Goal: Transaction & Acquisition: Download file/media

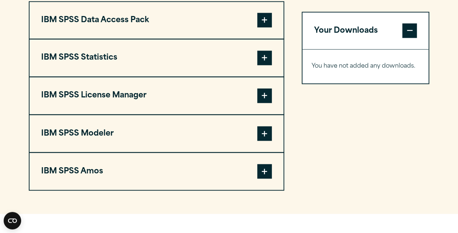
scroll to position [579, 0]
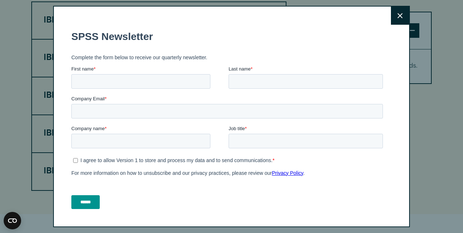
click at [391, 20] on button "Close" at bounding box center [400, 16] width 18 height 18
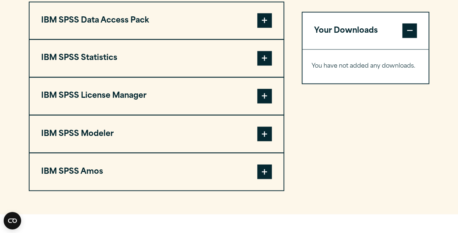
click at [260, 66] on span at bounding box center [264, 58] width 15 height 15
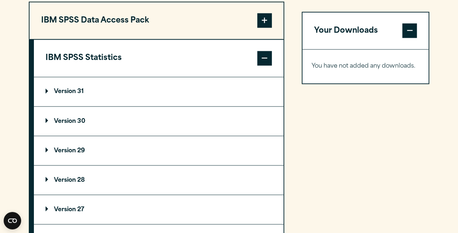
click at [87, 134] on summary "Version 30" at bounding box center [158, 121] width 249 height 29
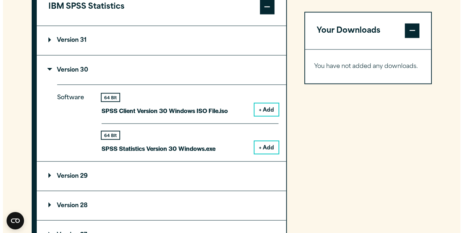
scroll to position [649, 0]
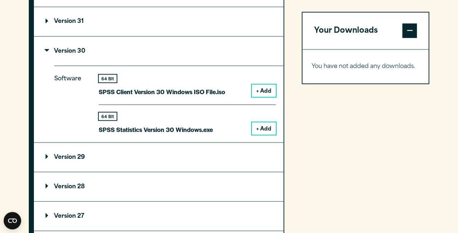
click at [257, 135] on button "+ Add" at bounding box center [264, 128] width 24 height 12
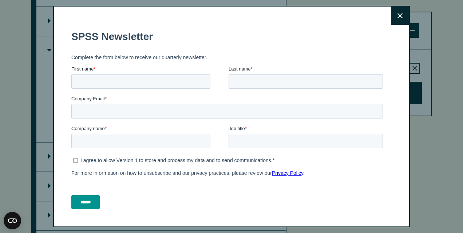
click at [371, 90] on form "SPSS Newsletter Complete the form below to receive our quarterly newsletter. Fi…" at bounding box center [228, 119] width 314 height 191
click at [391, 23] on button "Close" at bounding box center [400, 16] width 18 height 18
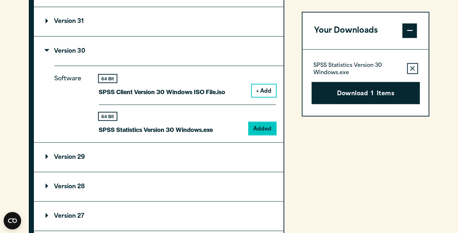
click at [361, 96] on button "Download 1 Items" at bounding box center [365, 93] width 108 height 23
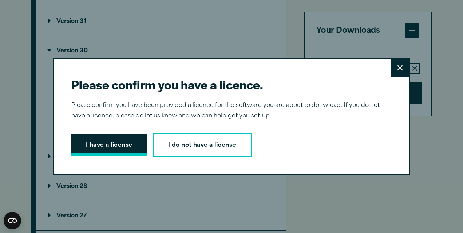
click at [106, 147] on button "I have a license" at bounding box center [109, 145] width 76 height 23
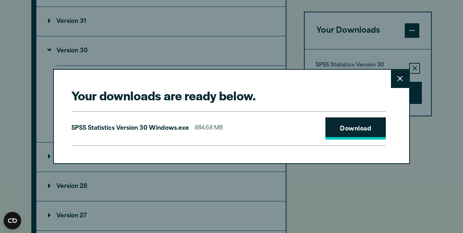
click at [353, 131] on link "Download" at bounding box center [355, 129] width 60 height 23
